Goal: Subscribe to service/newsletter

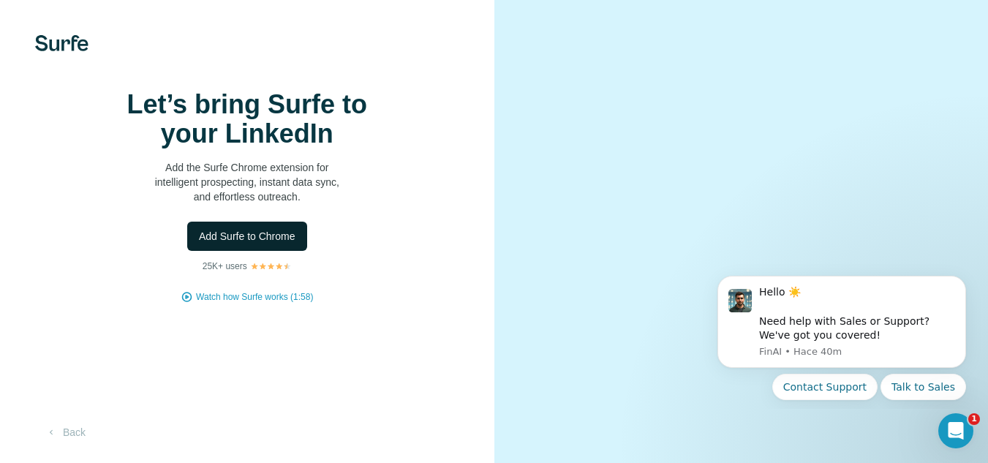
click at [275, 243] on span "Add Surfe to Chrome" at bounding box center [247, 236] width 97 height 15
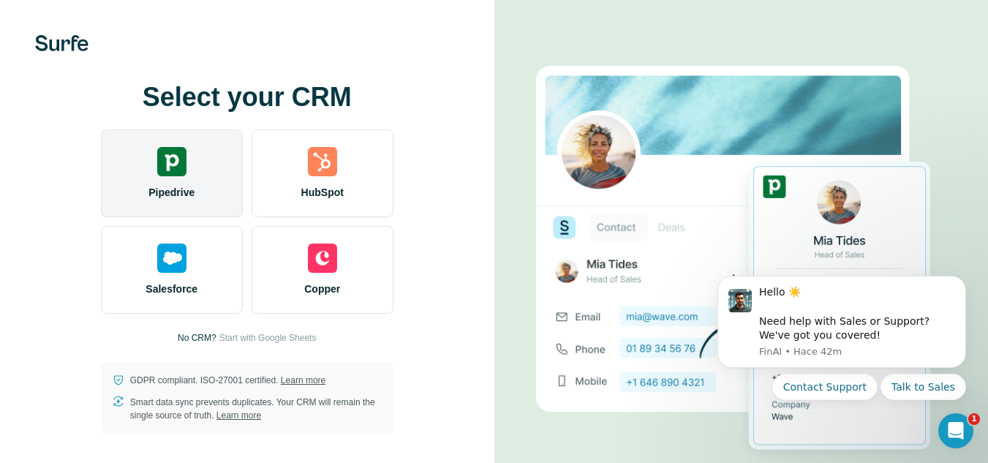
click at [181, 182] on div "Pipedrive" at bounding box center [172, 173] width 142 height 88
